Goal: Book appointment/travel/reservation

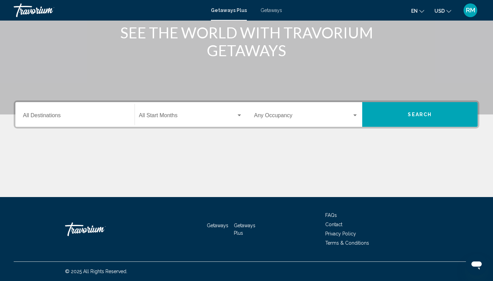
scroll to position [91, 0]
click at [26, 115] on input "Destination All Destinations" at bounding box center [75, 117] width 104 height 6
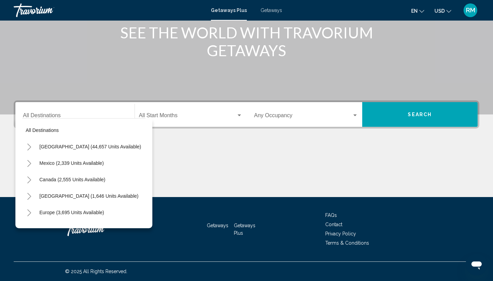
click at [36, 112] on div "Destination All Destinations" at bounding box center [75, 115] width 104 height 22
click at [42, 113] on div "Destination All Destinations" at bounding box center [75, 115] width 104 height 22
click at [42, 114] on input "Destination All Destinations" at bounding box center [75, 117] width 104 height 6
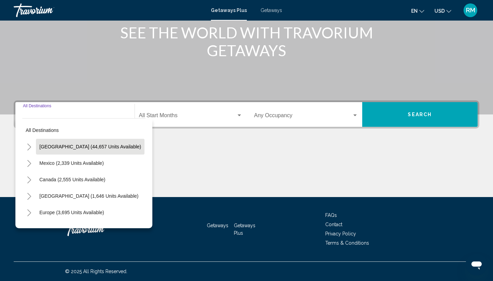
click at [57, 142] on button "[GEOGRAPHIC_DATA] (44,657 units available)" at bounding box center [90, 147] width 108 height 16
type input "**********"
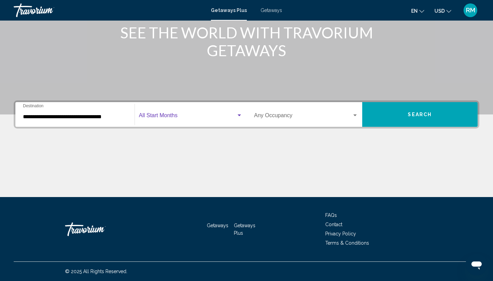
click at [168, 115] on span "Search widget" at bounding box center [187, 117] width 97 height 6
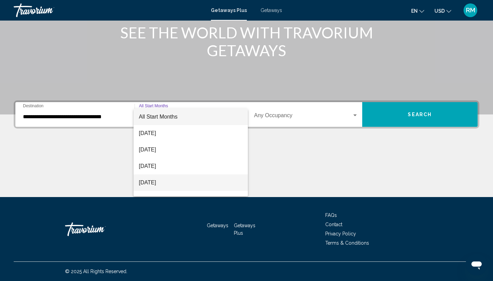
click at [166, 180] on span "[DATE]" at bounding box center [191, 182] width 104 height 16
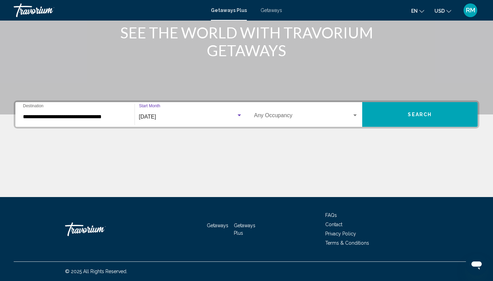
click at [278, 111] on div "Occupancy Any Occupancy" at bounding box center [306, 115] width 104 height 22
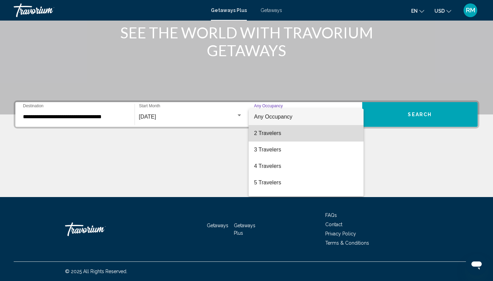
click at [268, 132] on span "2 Travelers" at bounding box center [306, 133] width 104 height 16
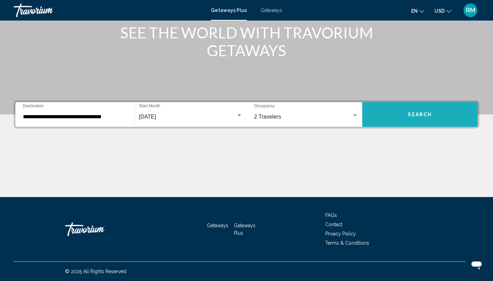
click at [394, 114] on button "Search" at bounding box center [420, 114] width 116 height 25
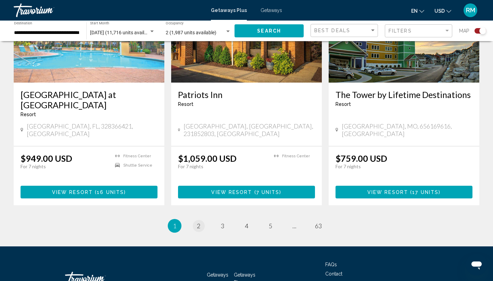
scroll to position [1019, 0]
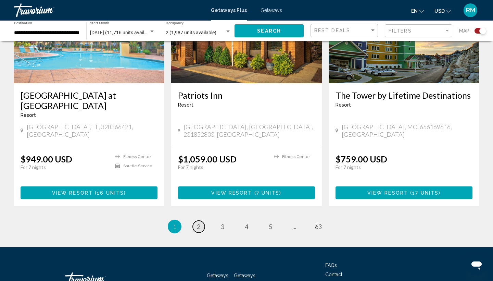
click at [199, 222] on span "2" at bounding box center [198, 226] width 3 height 8
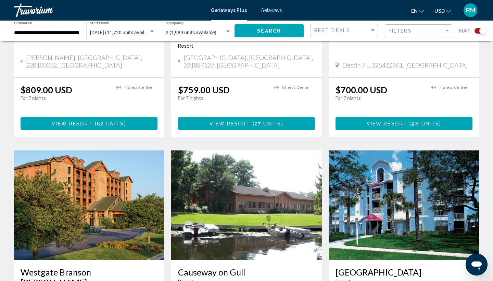
scroll to position [858, 0]
